Goal: Task Accomplishment & Management: Complete application form

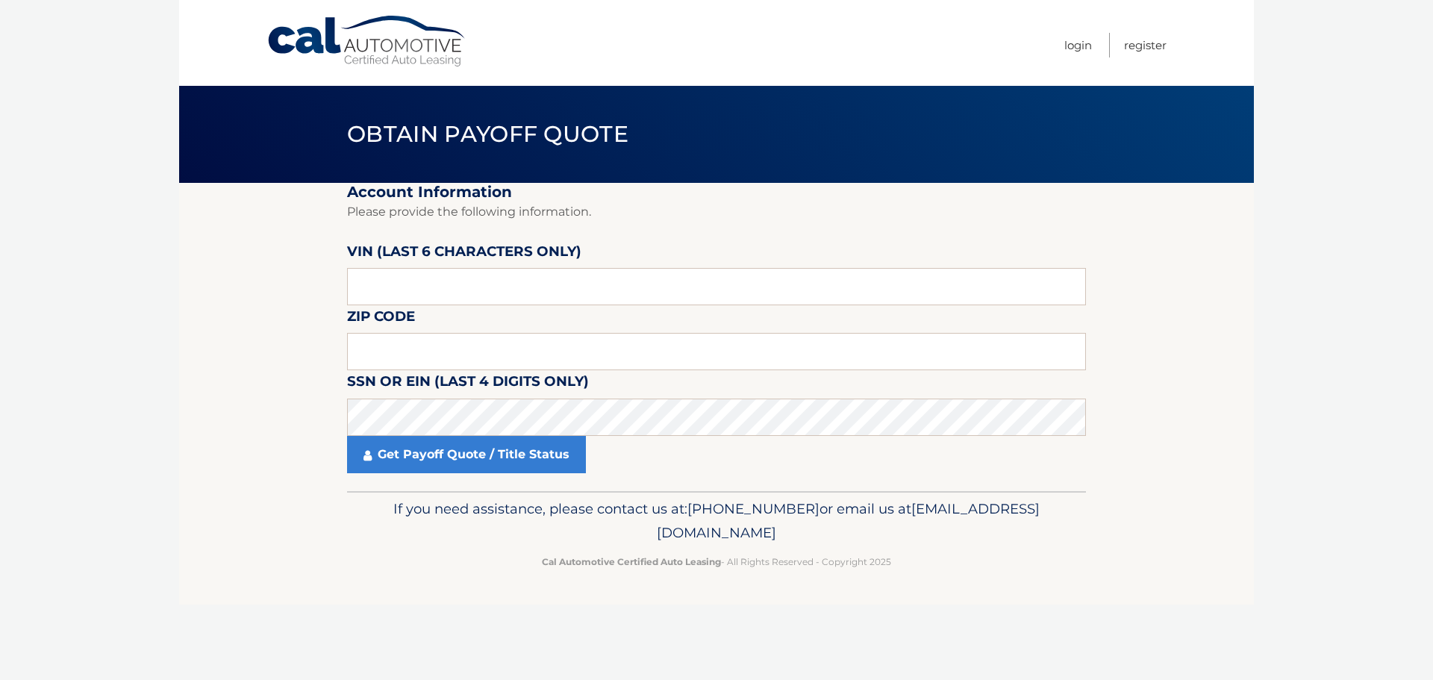
click at [453, 308] on fieldset "Account Information Please provide the following information. [PERSON_NAME] (la…" at bounding box center [716, 337] width 739 height 308
click at [453, 296] on input "text" at bounding box center [716, 286] width 739 height 37
click at [446, 381] on label "SSN or EIN (last 4 digits only)" at bounding box center [468, 384] width 242 height 28
drag, startPoint x: 446, startPoint y: 289, endPoint x: 165, endPoint y: 290, distance: 280.6
click at [165, 290] on body "Cal Automotive Menu Login Register Obtain Payoff Quote" at bounding box center [716, 340] width 1433 height 680
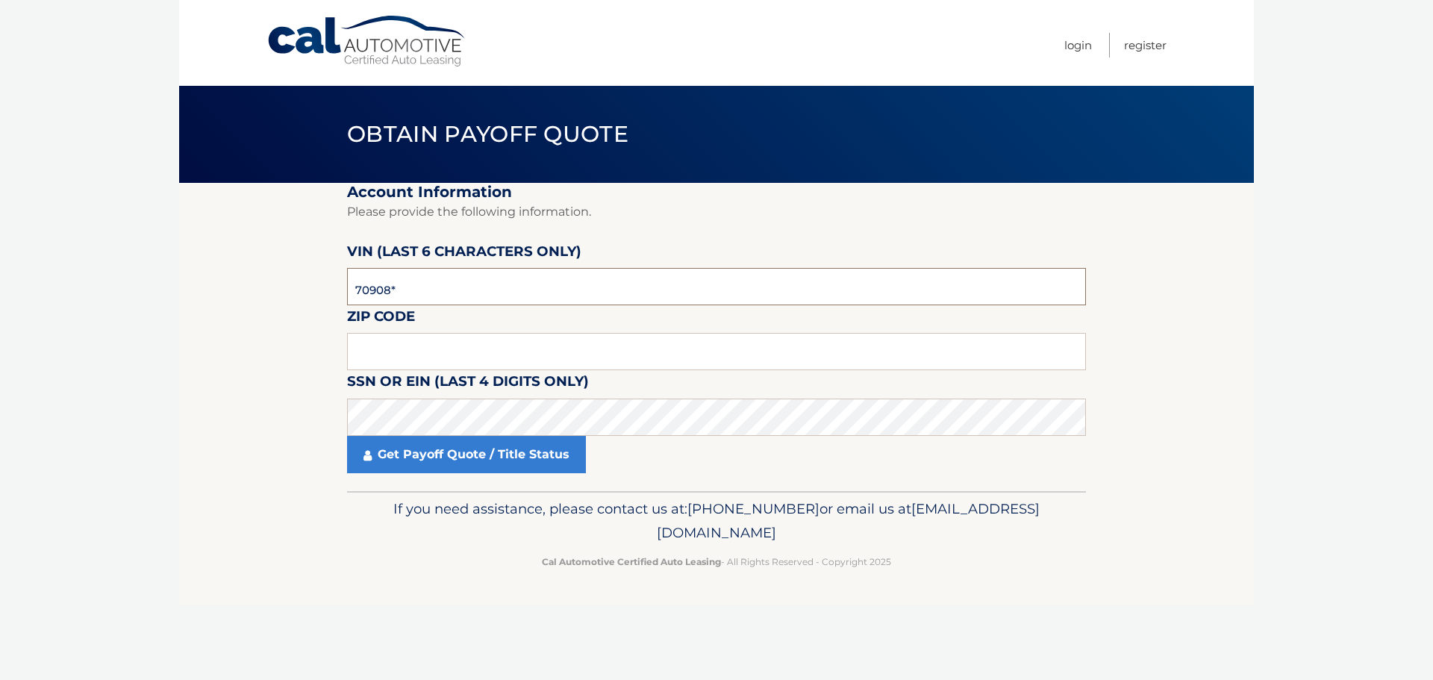
type input "709085"
click at [381, 369] on input "text" at bounding box center [716, 351] width 739 height 37
click at [383, 357] on input "text" at bounding box center [716, 351] width 739 height 37
type input "07014"
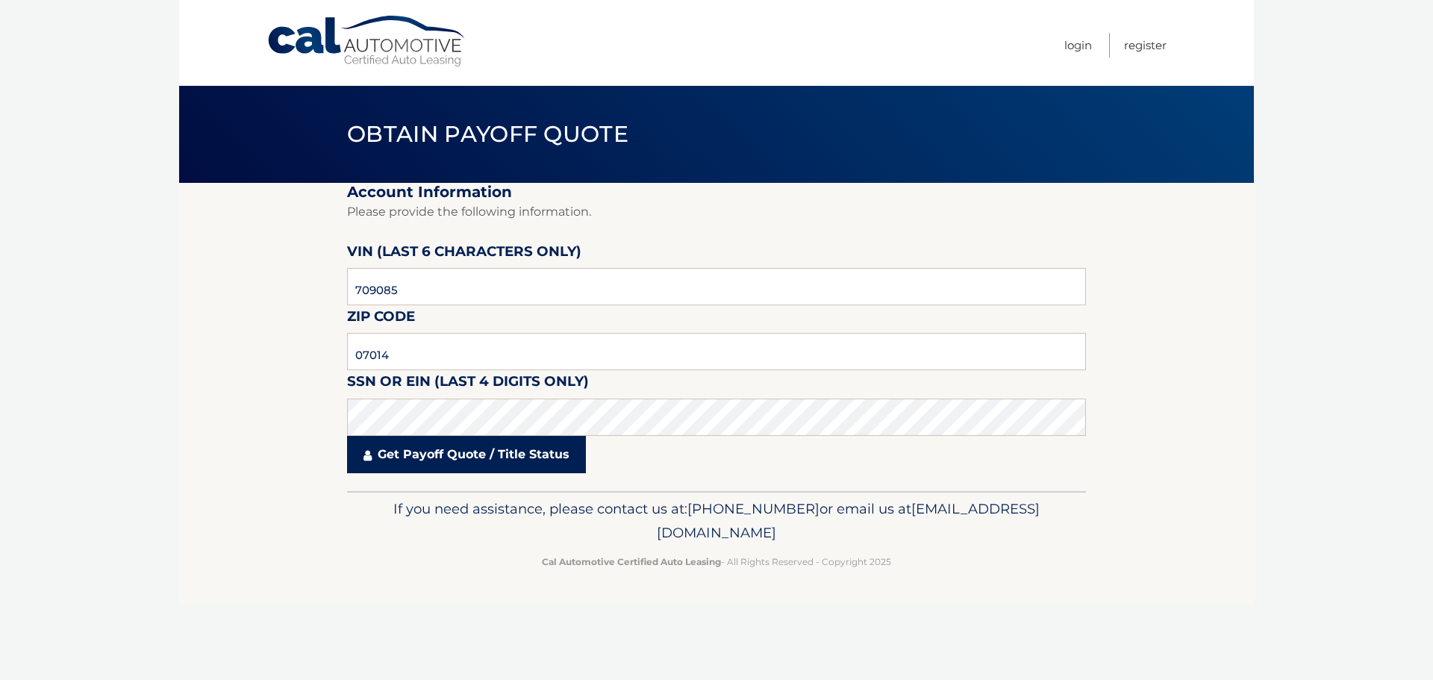
click at [544, 460] on link "Get Payoff Quote / Title Status" at bounding box center [466, 454] width 239 height 37
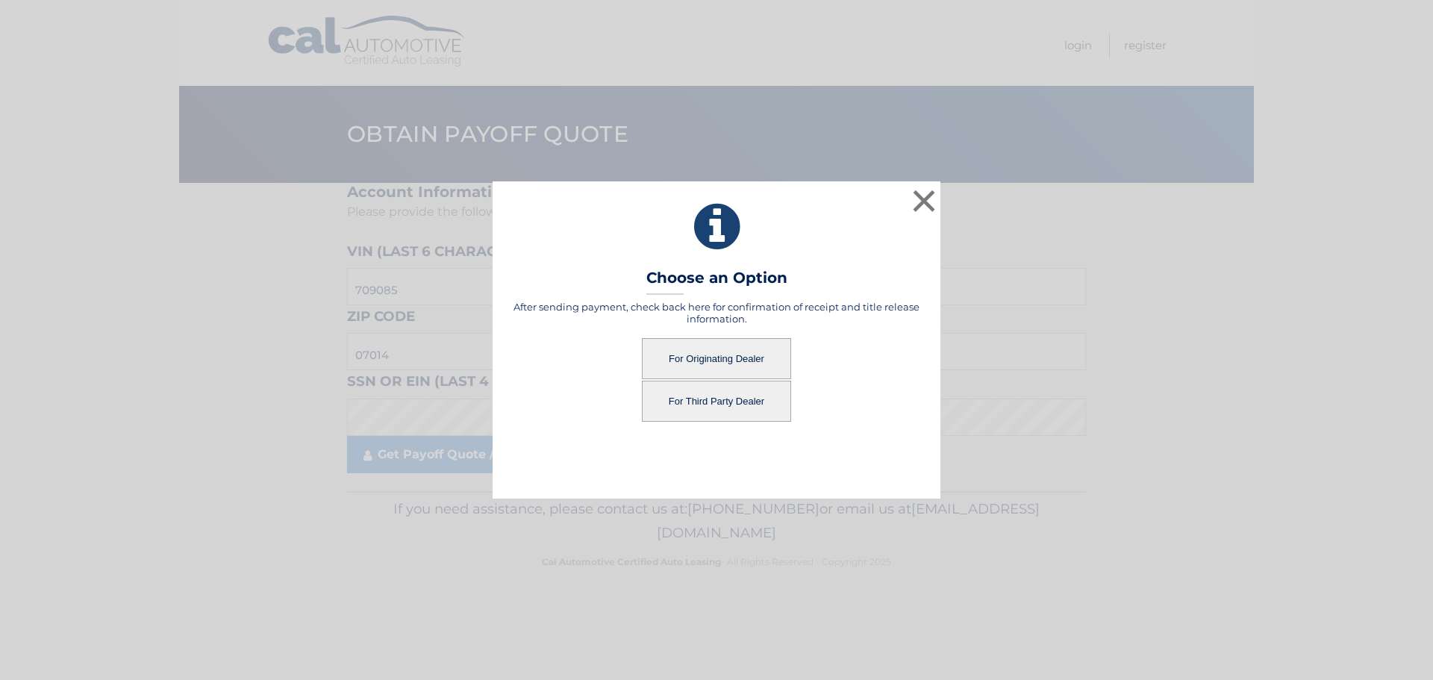
click at [733, 364] on button "For Originating Dealer" at bounding box center [716, 358] width 149 height 41
click at [678, 351] on button "For Originating Dealer" at bounding box center [716, 358] width 149 height 41
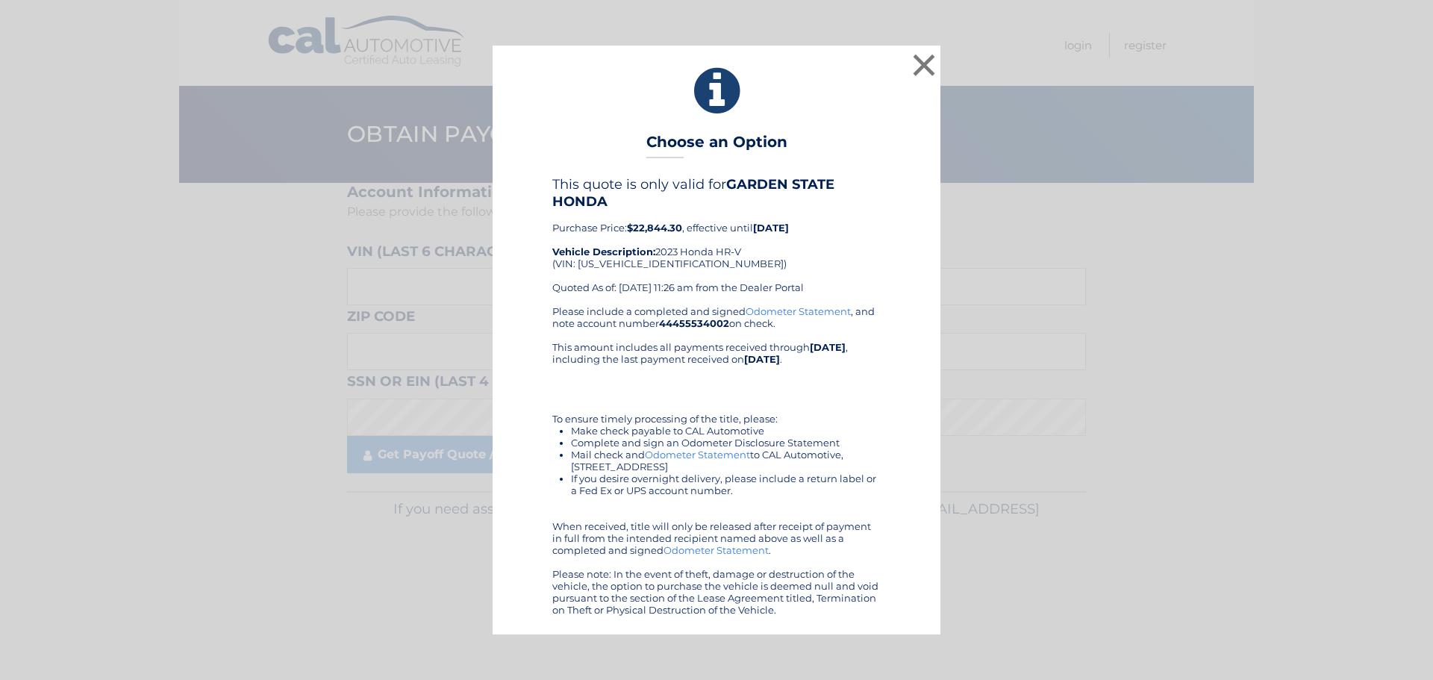
click at [804, 296] on div "This quote is only valid for GARDEN STATE HONDA Purchase Price: $22,844.30 , ef…" at bounding box center [716, 240] width 328 height 128
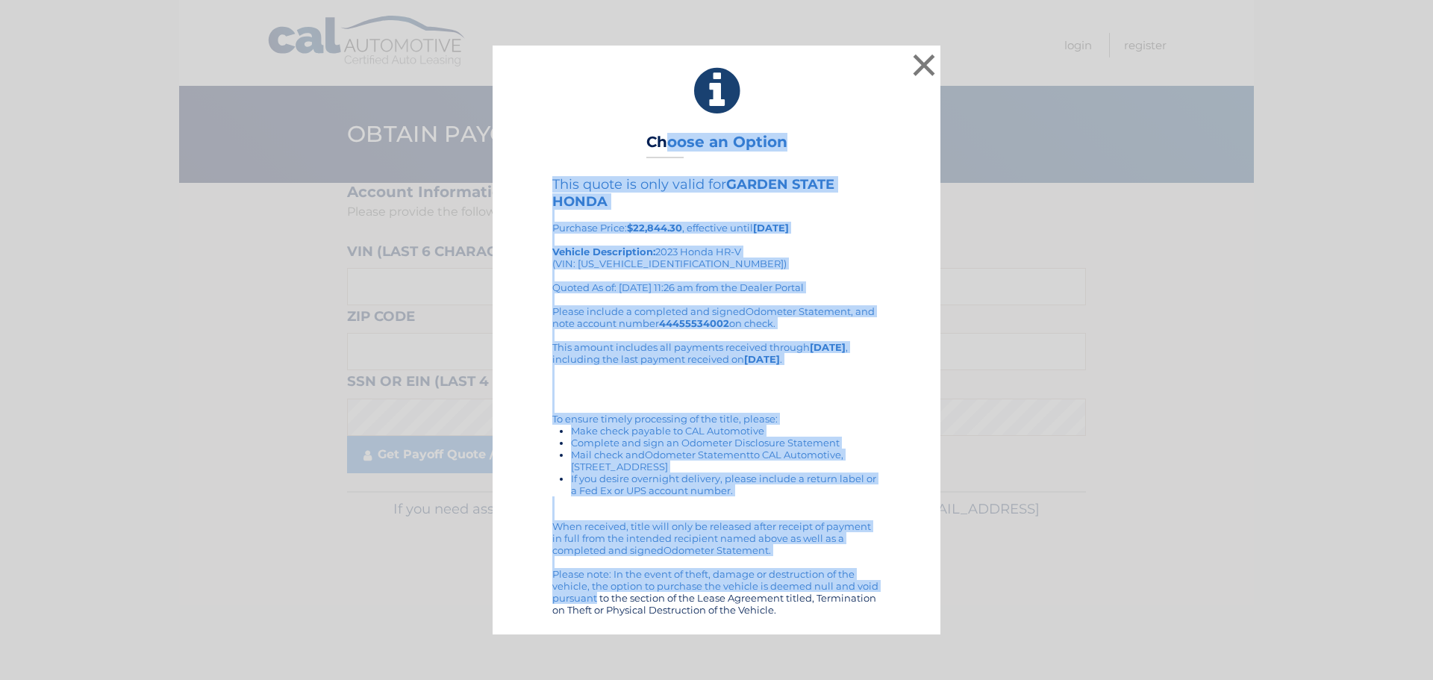
drag, startPoint x: 663, startPoint y: 138, endPoint x: 813, endPoint y: 590, distance: 476.2
click at [813, 590] on div "× Choose an Option This quote is only valid for GARDEN STATE HONDA Purchase Pri…" at bounding box center [717, 340] width 448 height 588
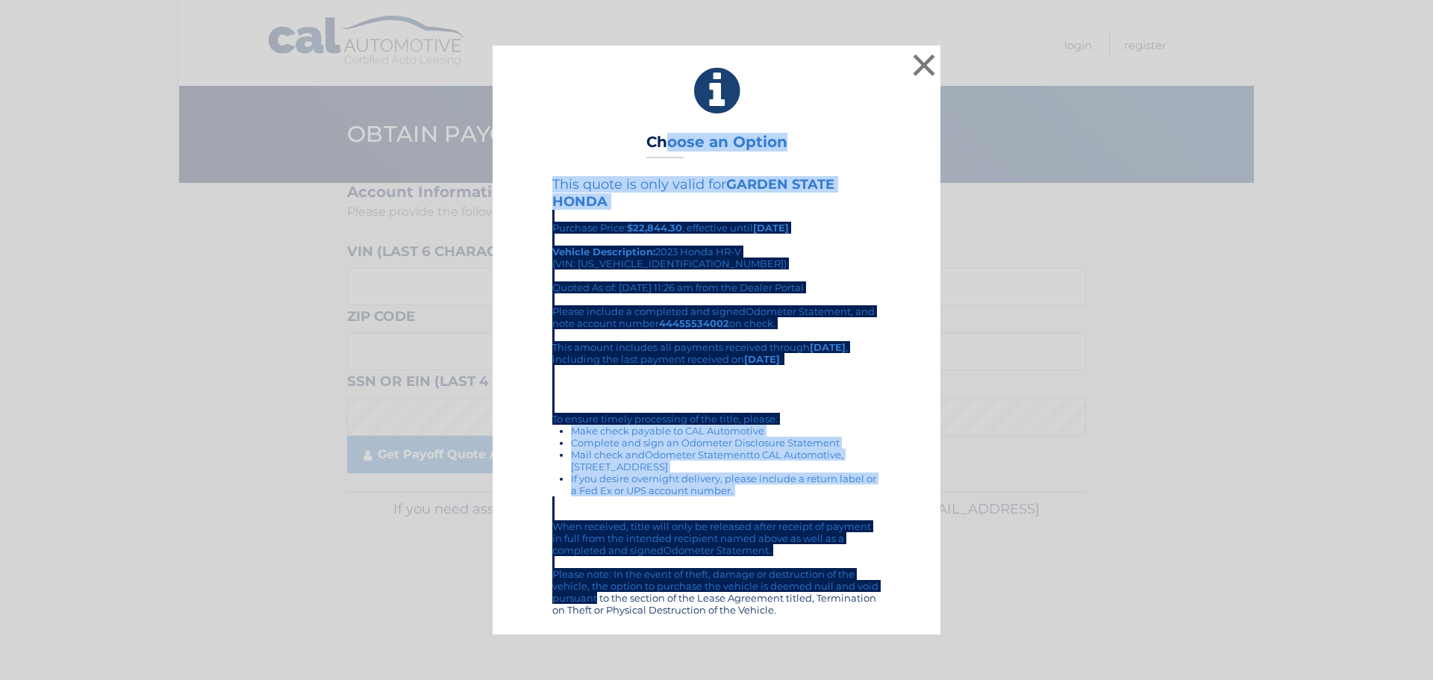
click at [901, 485] on div "This quote is only valid for GARDEN STATE HONDA Purchase Price: $22,844.30 , ef…" at bounding box center [716, 395] width 410 height 439
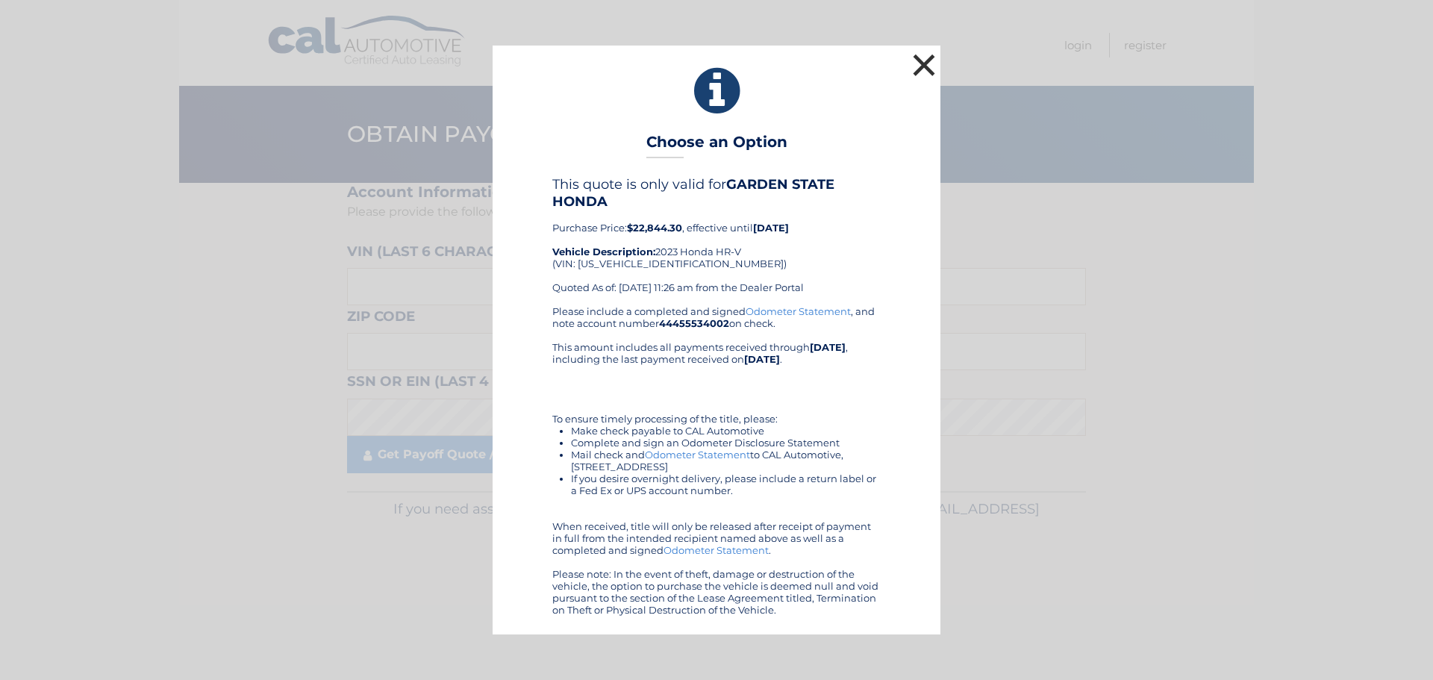
click at [928, 63] on button "×" at bounding box center [924, 65] width 30 height 30
